Goal: Find specific page/section: Find specific page/section

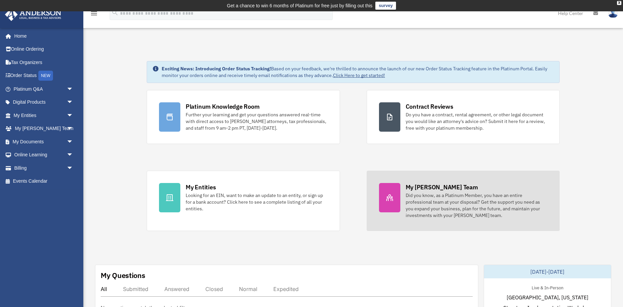
click at [431, 187] on div "My [PERSON_NAME] Team" at bounding box center [442, 187] width 72 height 8
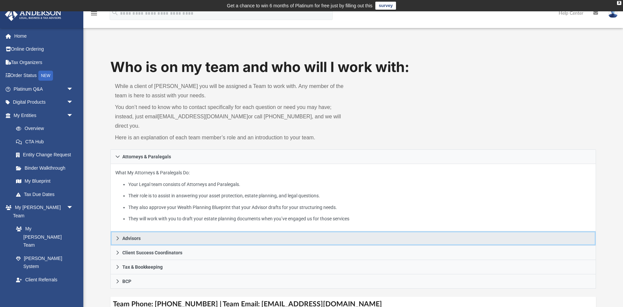
click at [134, 236] on span "Advisors" at bounding box center [131, 238] width 18 height 5
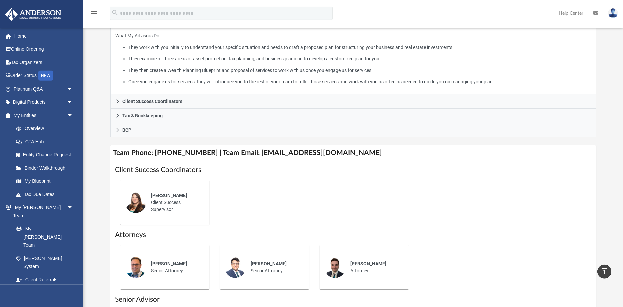
scroll to position [136, 0]
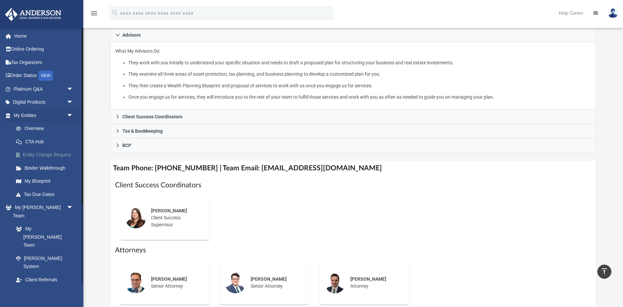
click at [44, 155] on link "Entity Change Request" at bounding box center [46, 154] width 74 height 13
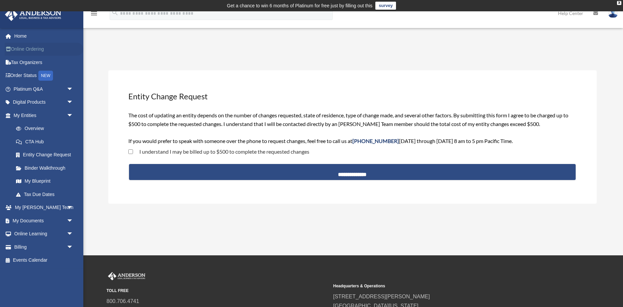
click at [35, 49] on link "Online Ordering" at bounding box center [44, 49] width 79 height 13
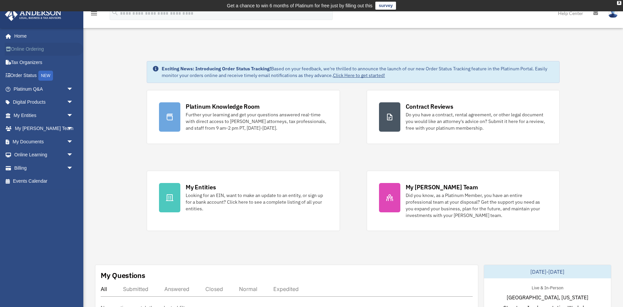
click at [34, 48] on link "Online Ordering" at bounding box center [44, 49] width 79 height 13
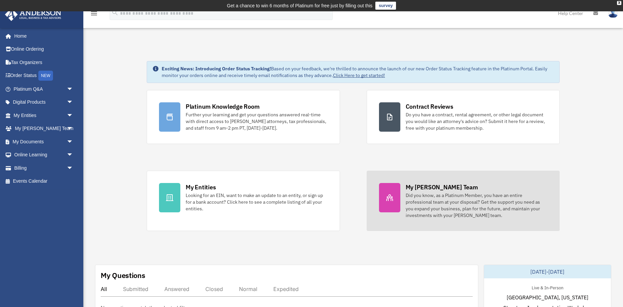
click at [431, 190] on div "My [PERSON_NAME] Team" at bounding box center [442, 187] width 72 height 8
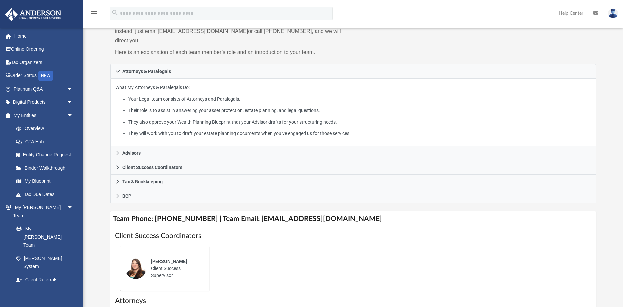
scroll to position [102, 0]
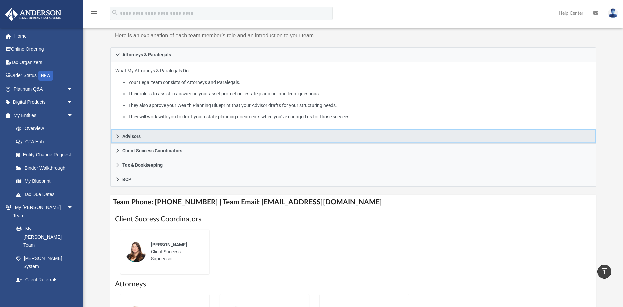
click at [134, 134] on span "Advisors" at bounding box center [131, 136] width 18 height 5
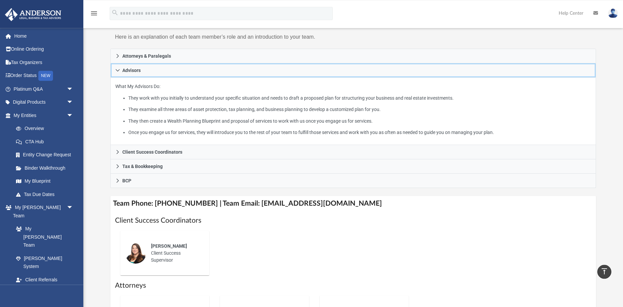
scroll to position [68, 0]
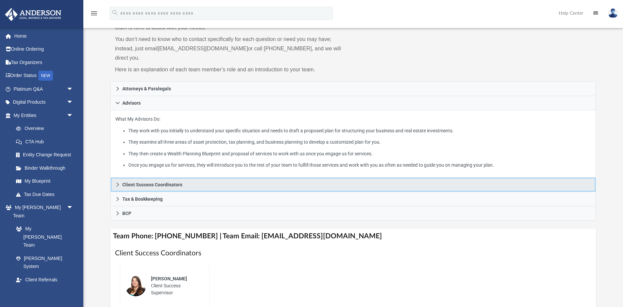
click at [171, 182] on span "Client Success Coordinators" at bounding box center [152, 184] width 60 height 5
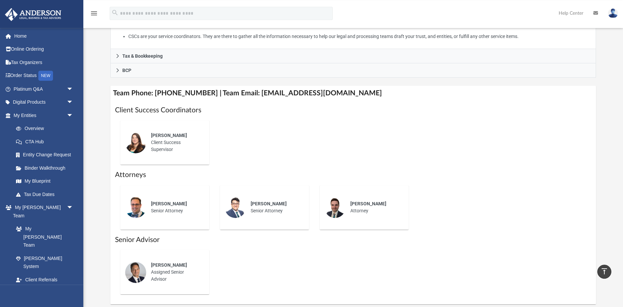
scroll to position [204, 0]
